Goal: Transaction & Acquisition: Purchase product/service

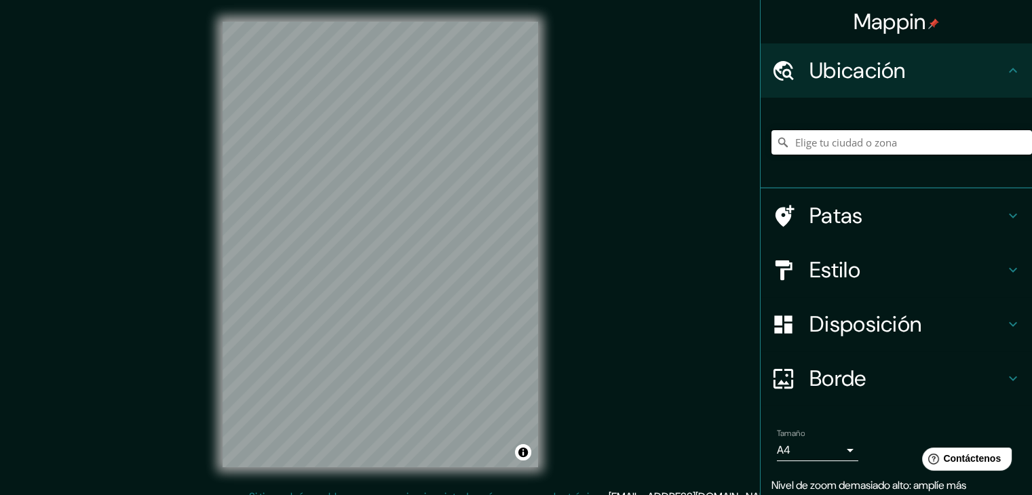
click at [849, 150] on input "Elige tu ciudad o zona" at bounding box center [901, 142] width 260 height 24
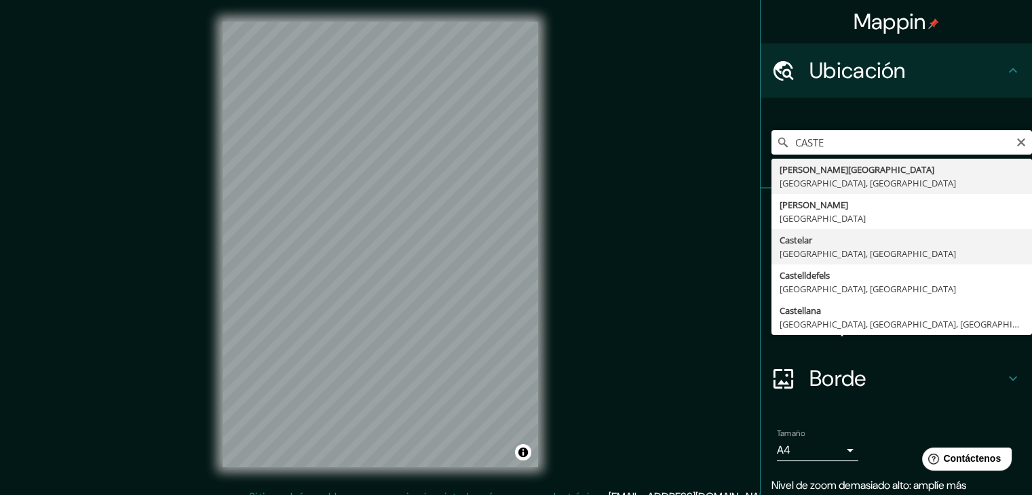
type input "Castelar, [GEOGRAPHIC_DATA], [GEOGRAPHIC_DATA]"
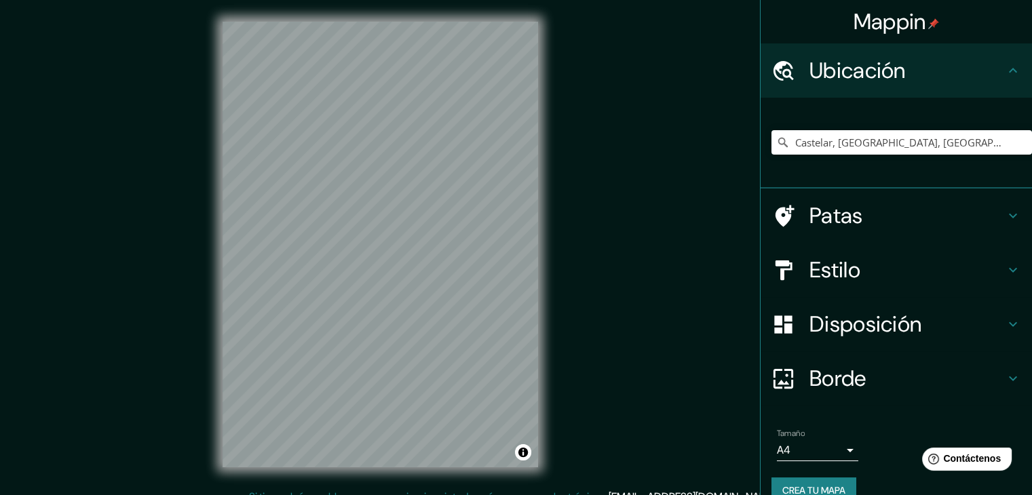
click at [909, 266] on h4 "Estilo" at bounding box center [906, 269] width 195 height 27
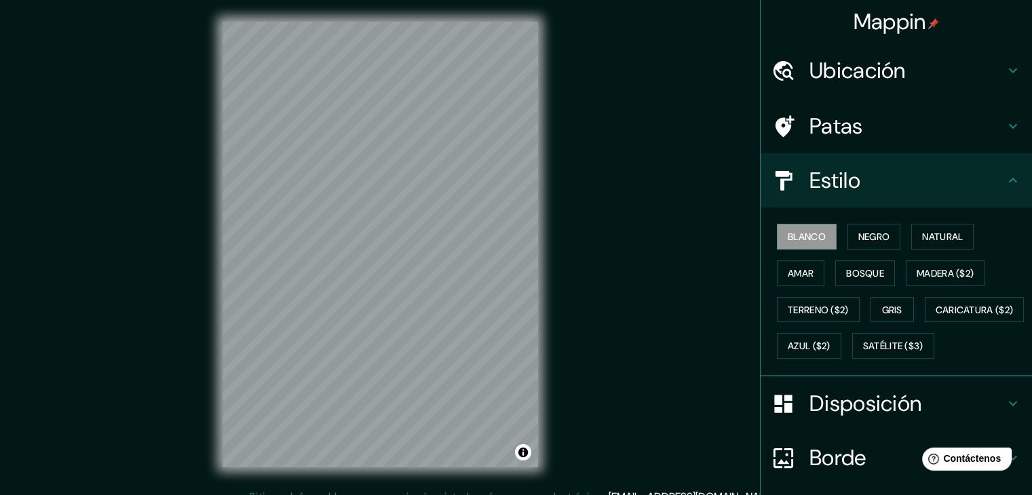
click at [817, 274] on div "Blanco Negro Natural Amar Bosque Madera ($2) Terreno ($2) Gris Caricatura ($2) …" at bounding box center [901, 291] width 260 height 146
click at [814, 275] on button "Amar" at bounding box center [800, 273] width 47 height 26
click at [846, 275] on font "Bosque" at bounding box center [865, 273] width 38 height 12
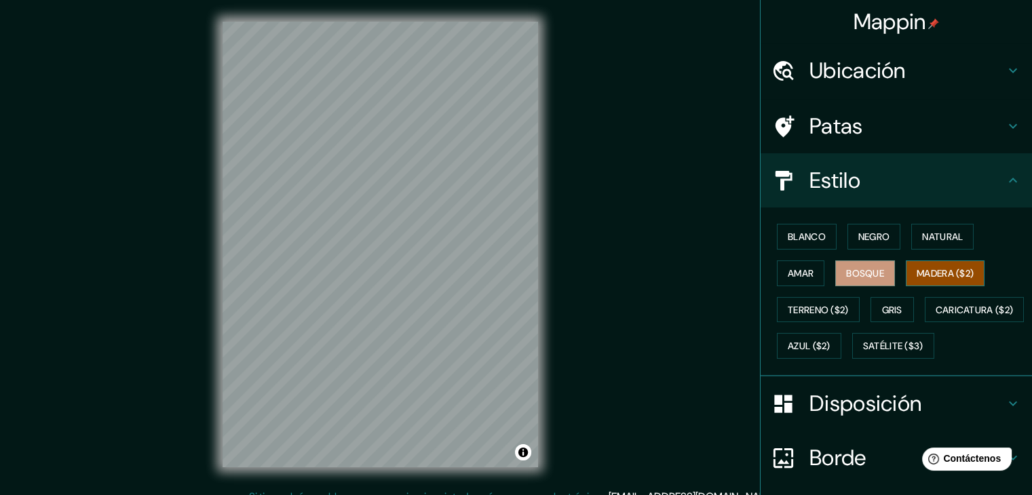
click at [963, 274] on font "Madera ($2)" at bounding box center [944, 273] width 57 height 12
click at [955, 237] on font "Natural" at bounding box center [942, 237] width 41 height 12
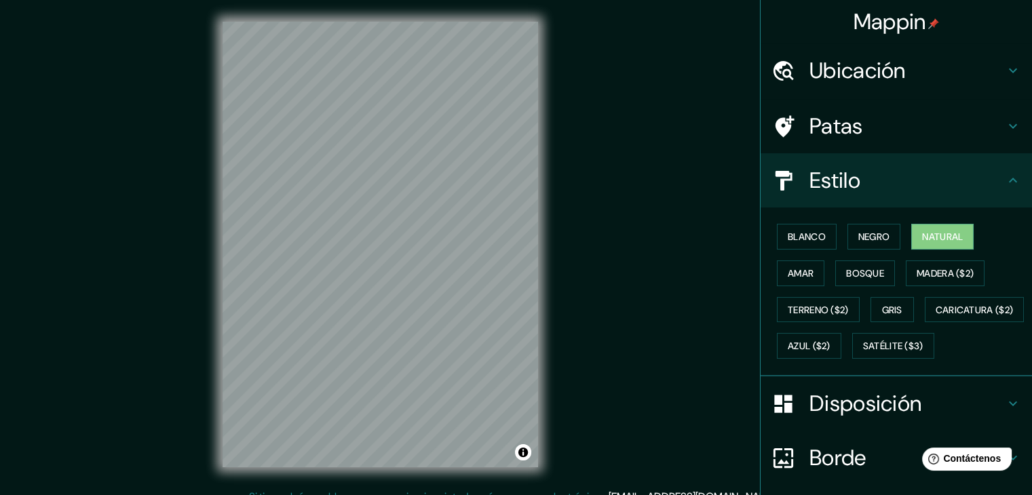
click at [838, 418] on font "Disposición" at bounding box center [865, 403] width 112 height 28
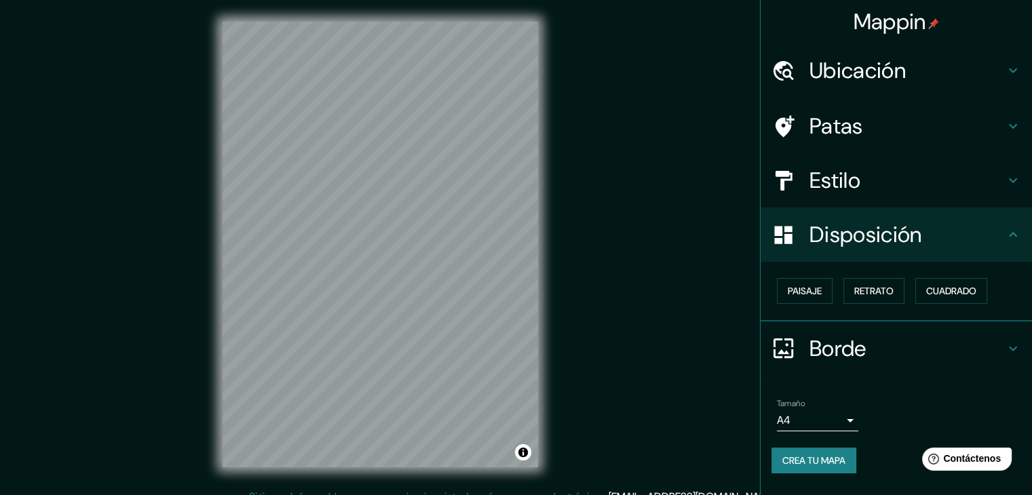
click at [863, 353] on font "Borde" at bounding box center [837, 348] width 57 height 28
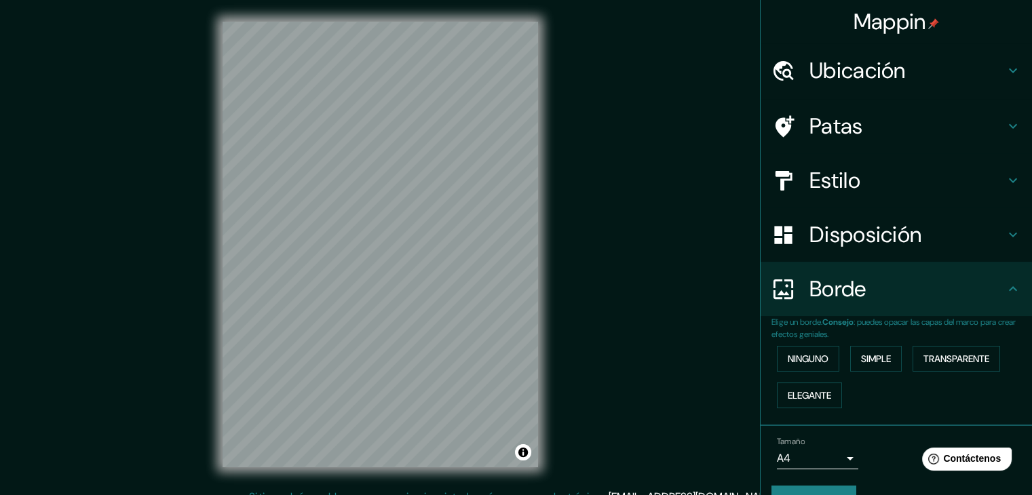
click at [845, 463] on body "Mappin Ubicación Castelar, [GEOGRAPHIC_DATA], [GEOGRAPHIC_DATA] Patas Estilo Di…" at bounding box center [516, 247] width 1032 height 495
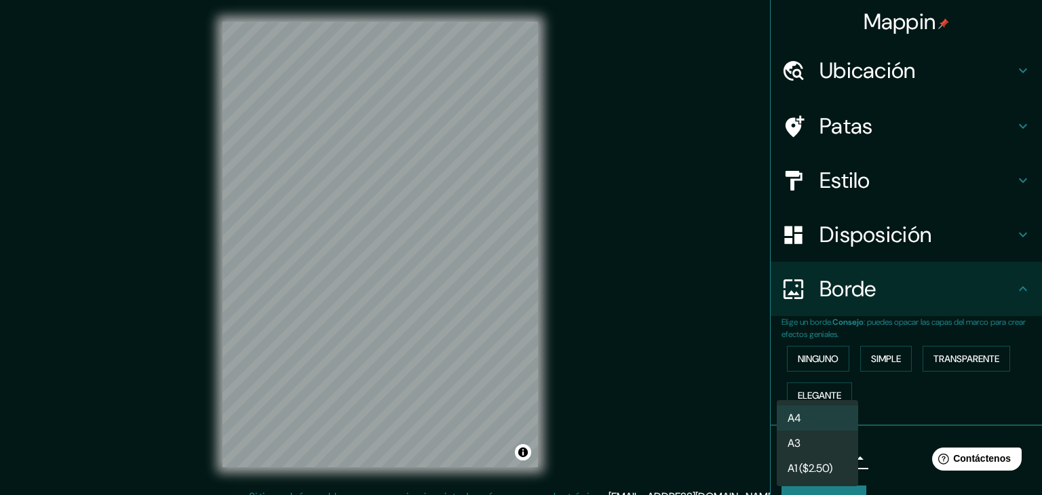
click at [842, 441] on li "A3" at bounding box center [817, 443] width 81 height 25
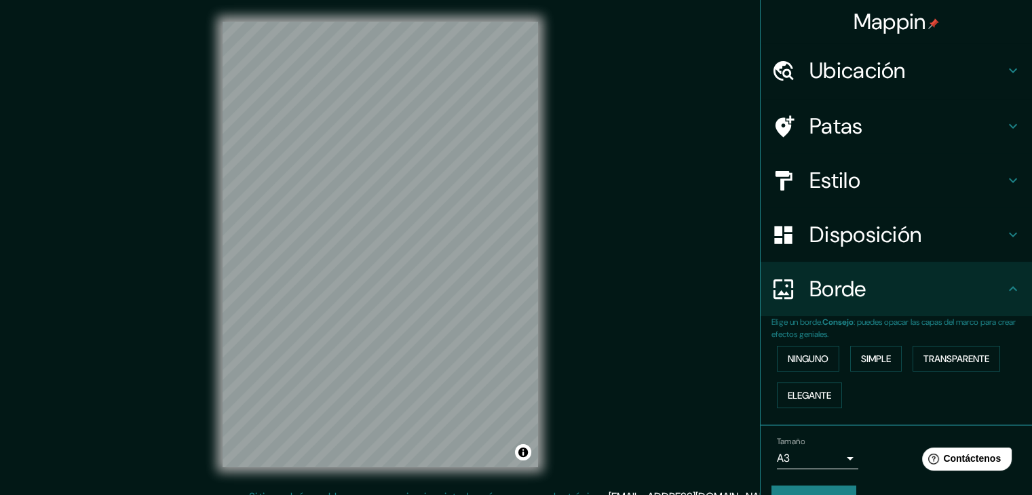
click at [890, 452] on div "Tamaño A3 single" at bounding box center [896, 452] width 250 height 43
click at [929, 189] on h4 "Estilo" at bounding box center [906, 180] width 195 height 27
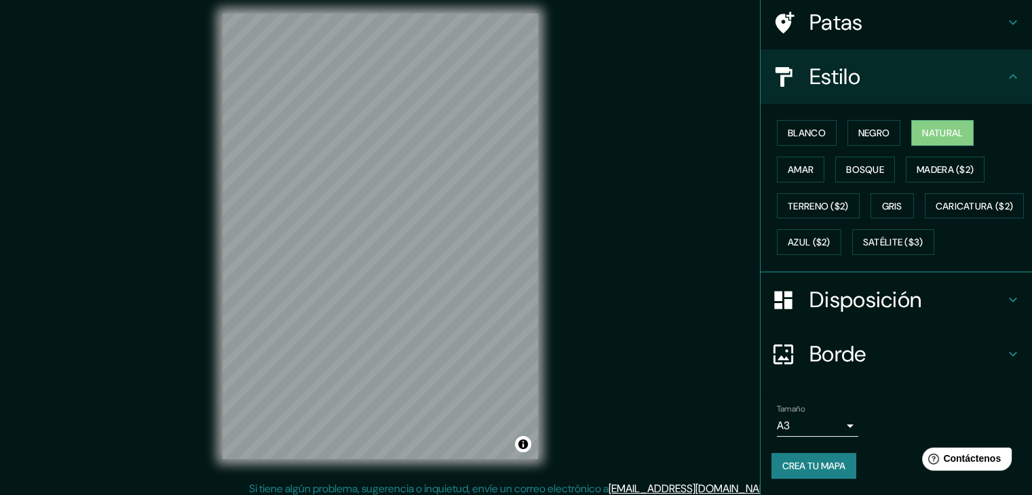
scroll to position [16, 0]
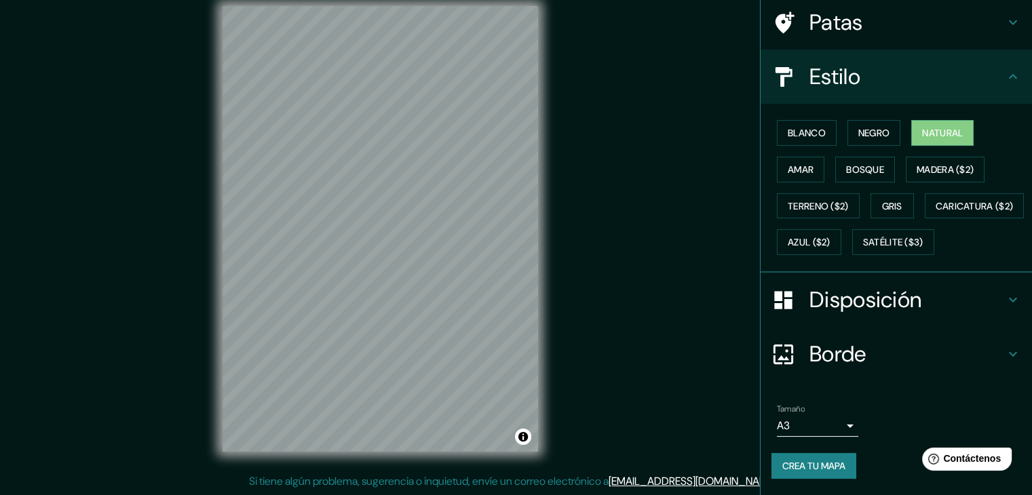
click at [908, 312] on font "Disposición" at bounding box center [865, 300] width 112 height 28
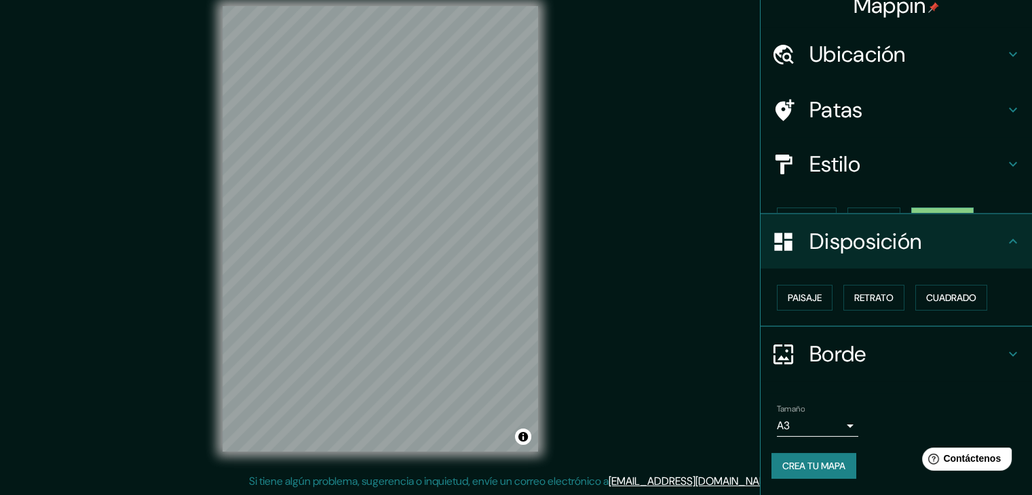
scroll to position [0, 0]
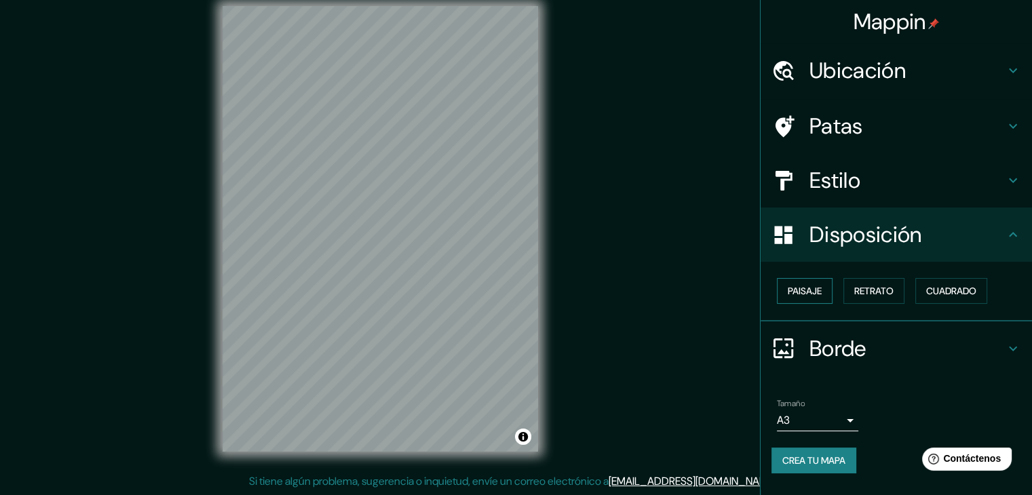
click at [811, 294] on font "Paisaje" at bounding box center [804, 291] width 34 height 12
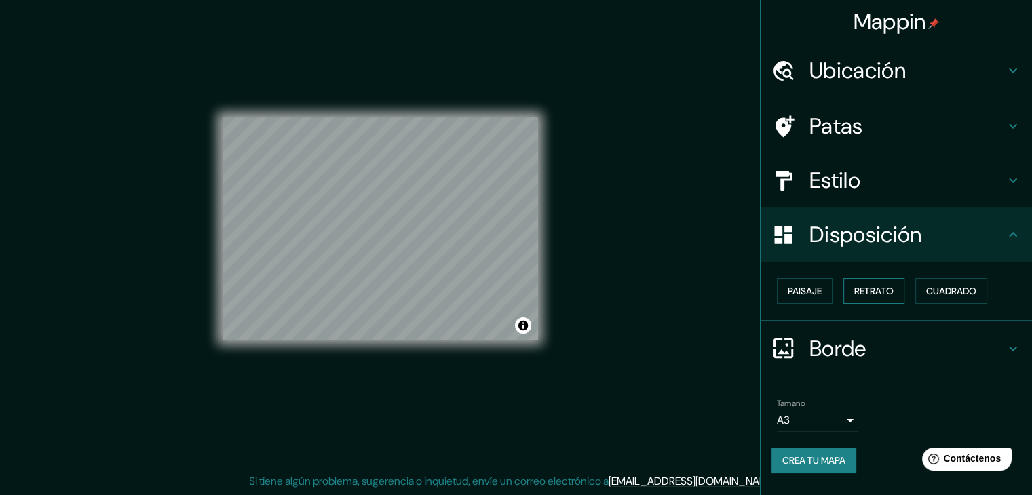
click at [849, 290] on button "Retrato" at bounding box center [873, 291] width 61 height 26
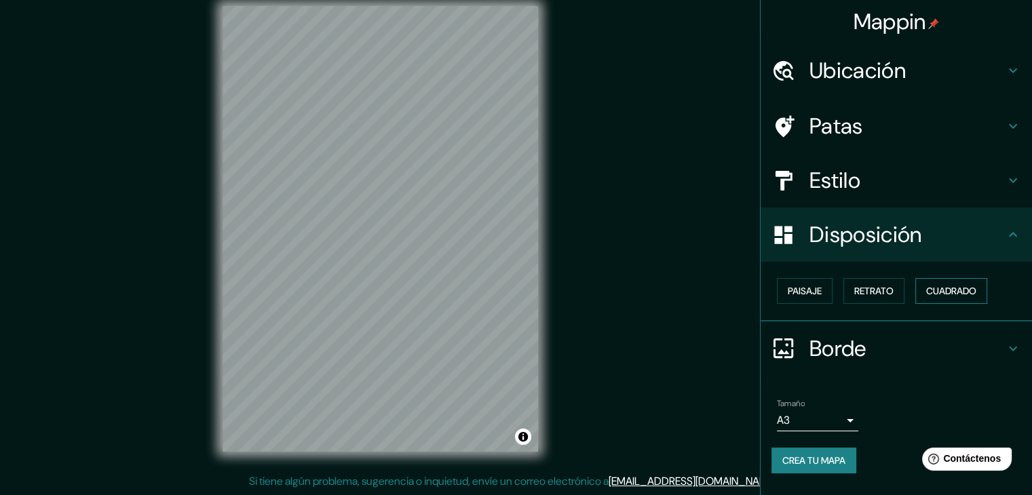
click at [962, 290] on font "Cuadrado" at bounding box center [951, 291] width 50 height 12
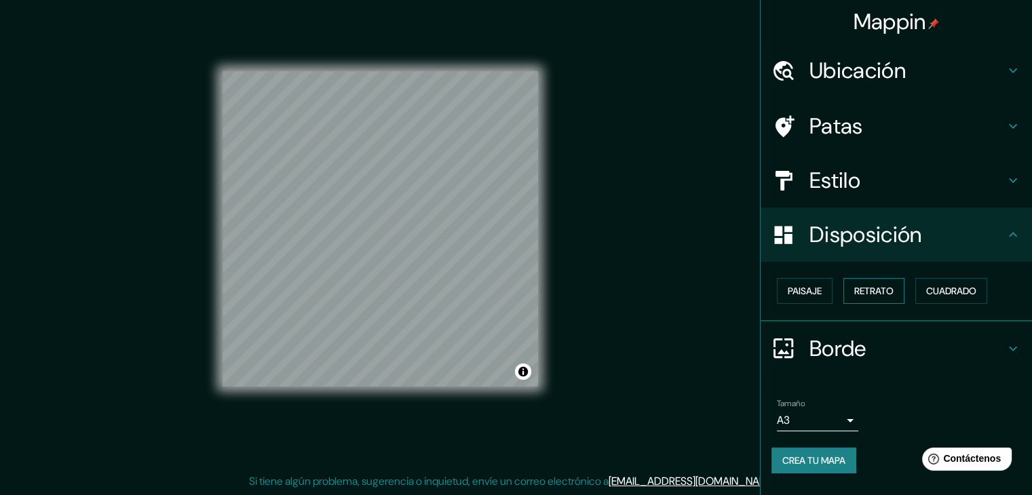
click at [900, 290] on button "Retrato" at bounding box center [873, 291] width 61 height 26
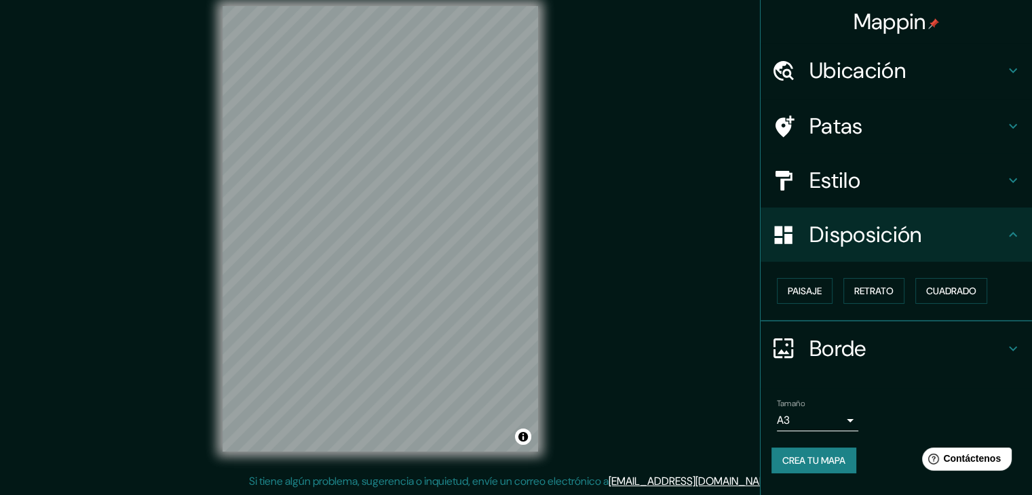
click at [827, 461] on font "Crea tu mapa" at bounding box center [813, 460] width 63 height 12
click at [599, 192] on div "© Mapbox © OpenStreetMap Improve this map" at bounding box center [380, 229] width 928 height 446
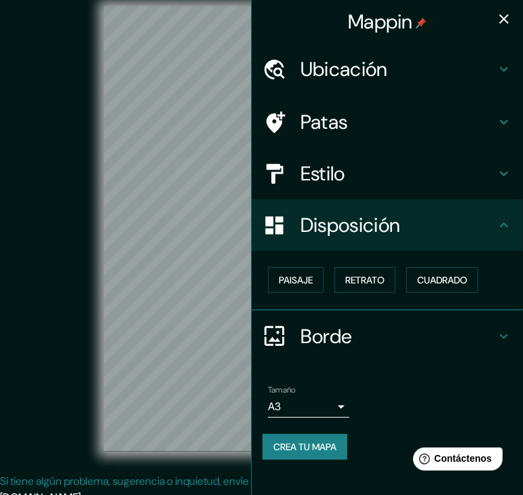
click at [502, 17] on icon "button" at bounding box center [503, 18] width 9 height 9
